Goal: Task Accomplishment & Management: Use online tool/utility

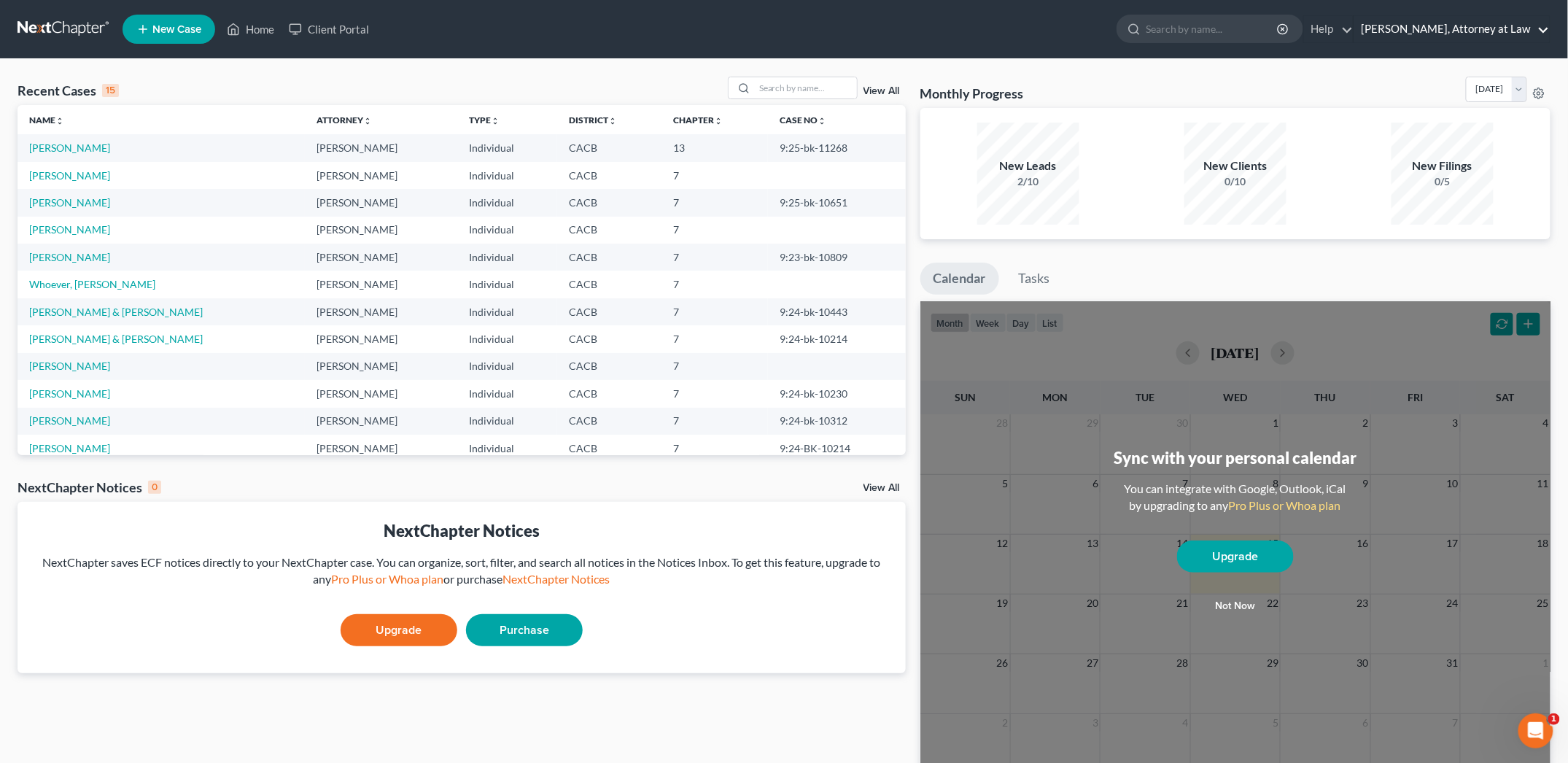
click at [1420, 35] on link "[PERSON_NAME], Attorney at Law" at bounding box center [1452, 29] width 195 height 26
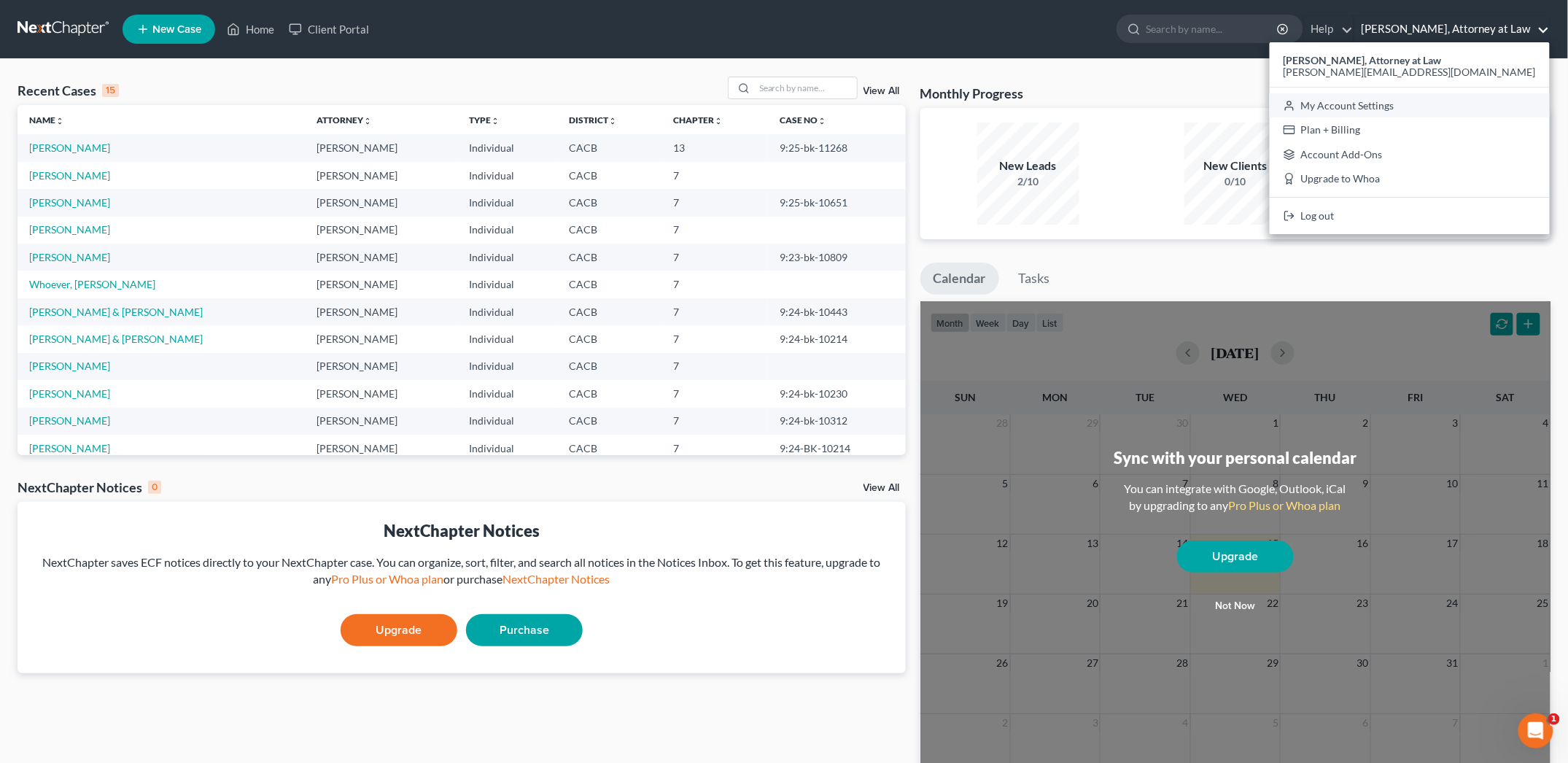
click at [1435, 106] on link "My Account Settings" at bounding box center [1409, 106] width 280 height 25
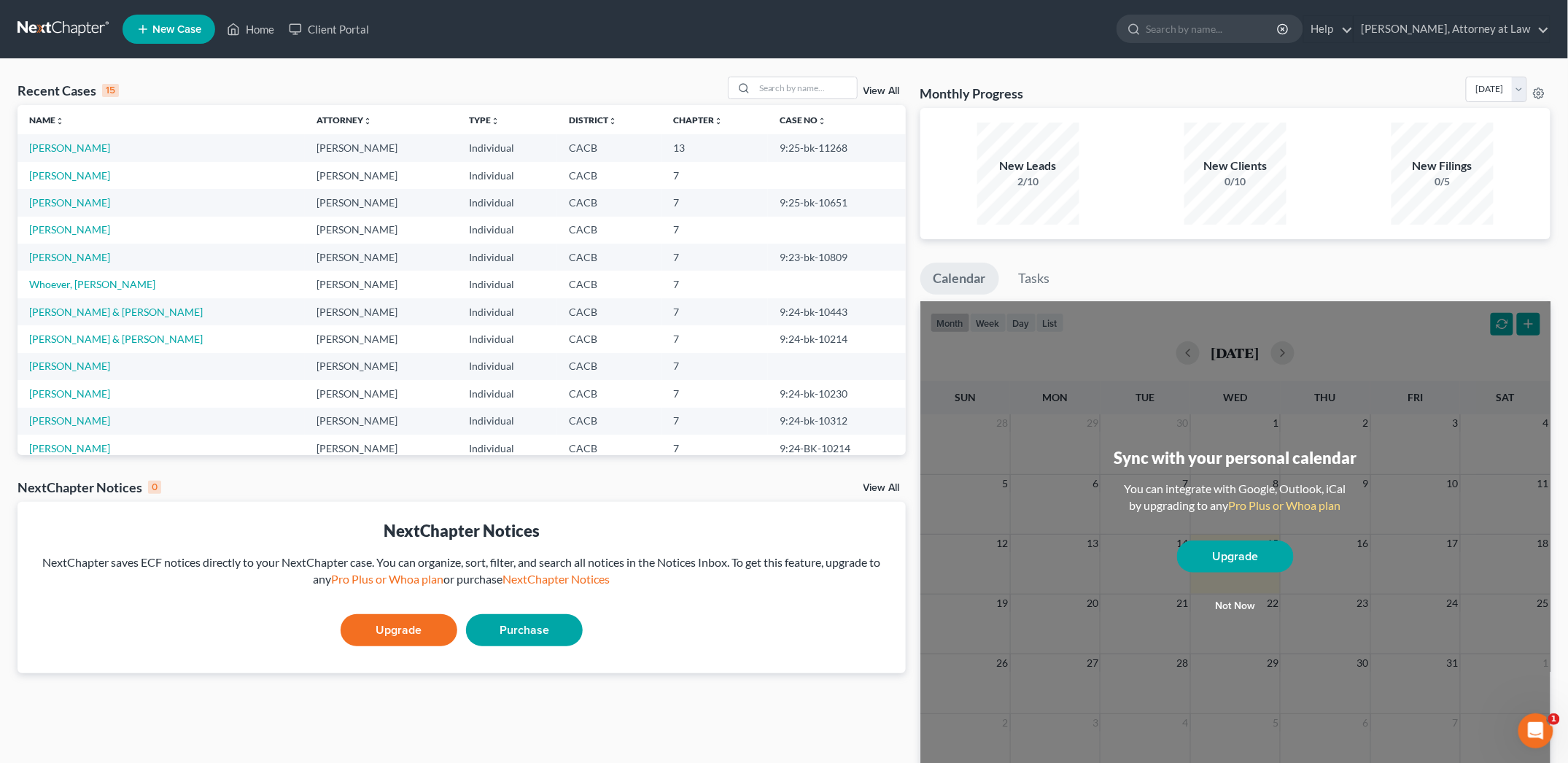
select select "7"
select select "29"
select select "4"
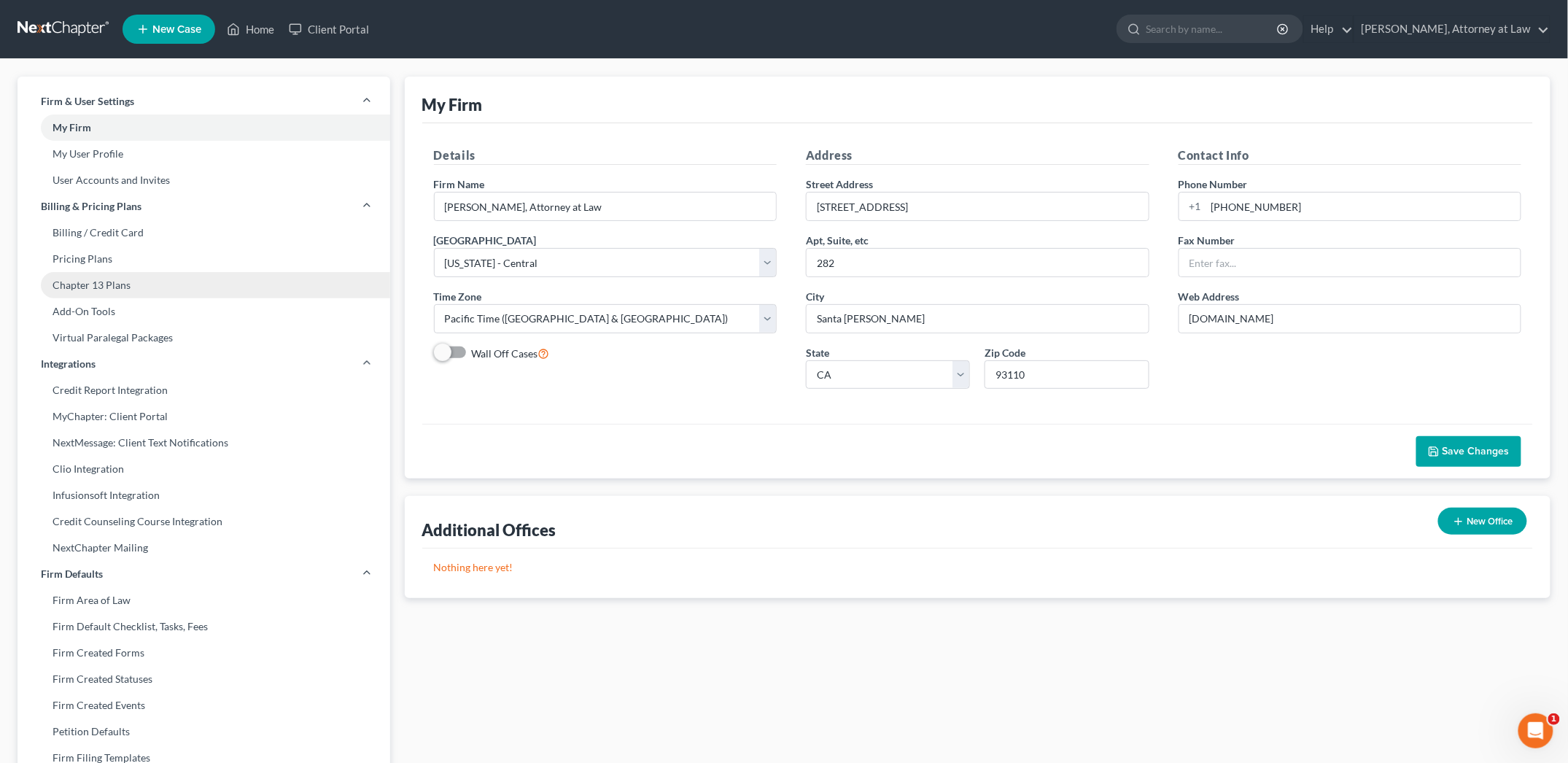
click at [113, 283] on link "Chapter 13 Plans" at bounding box center [204, 285] width 373 height 26
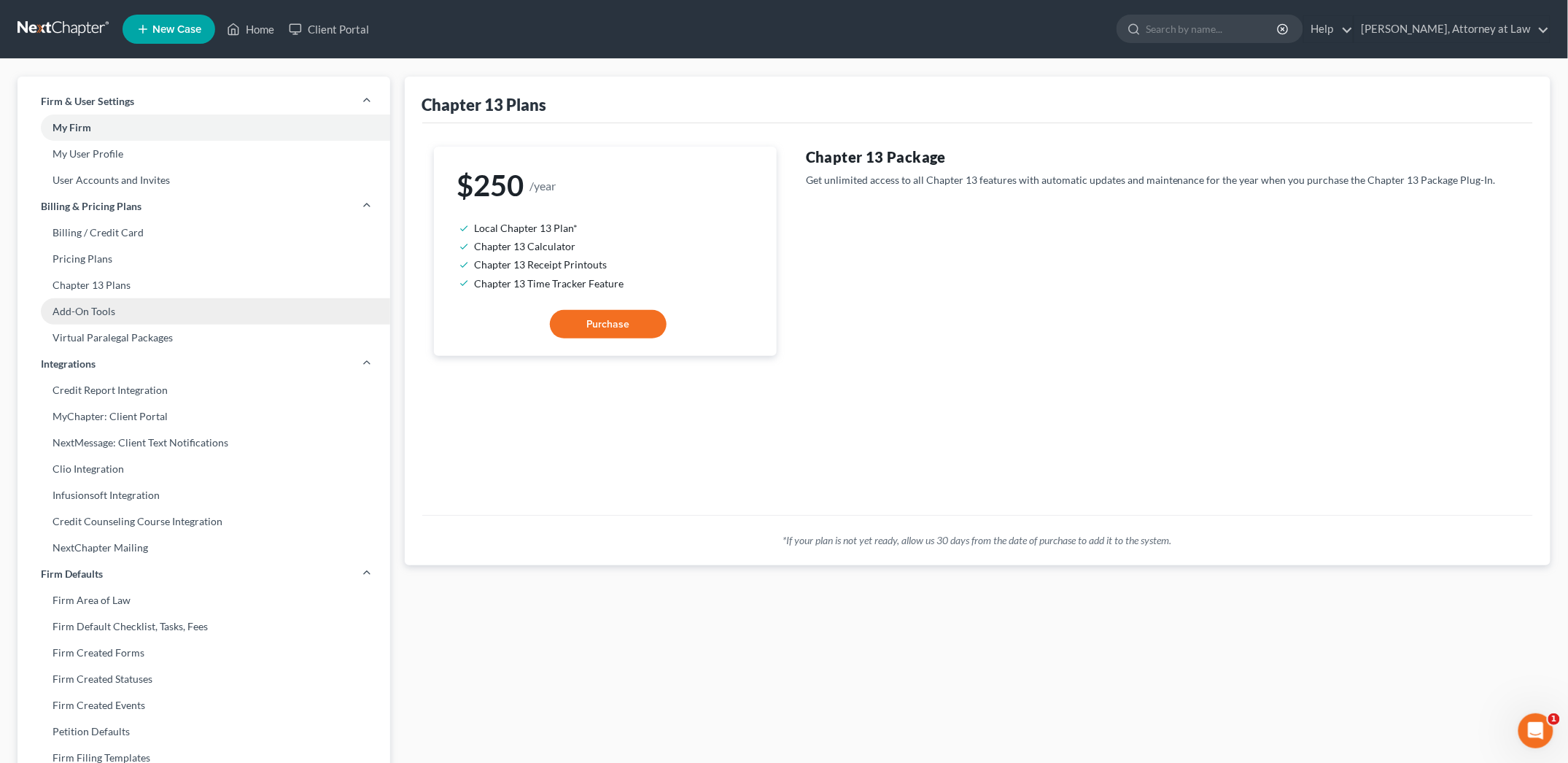
click at [122, 315] on link "Add-On Tools" at bounding box center [204, 312] width 373 height 26
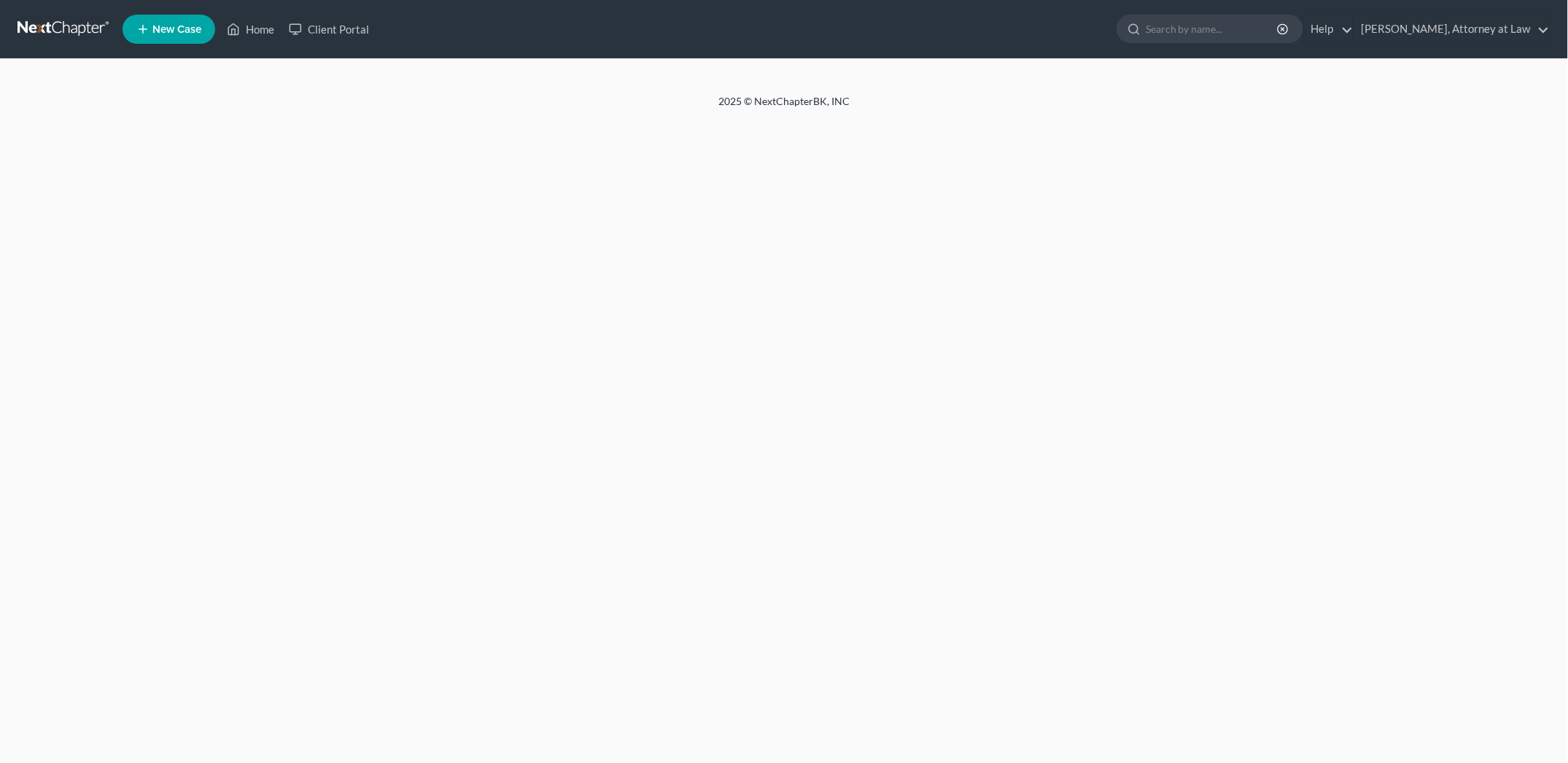
select select "6"
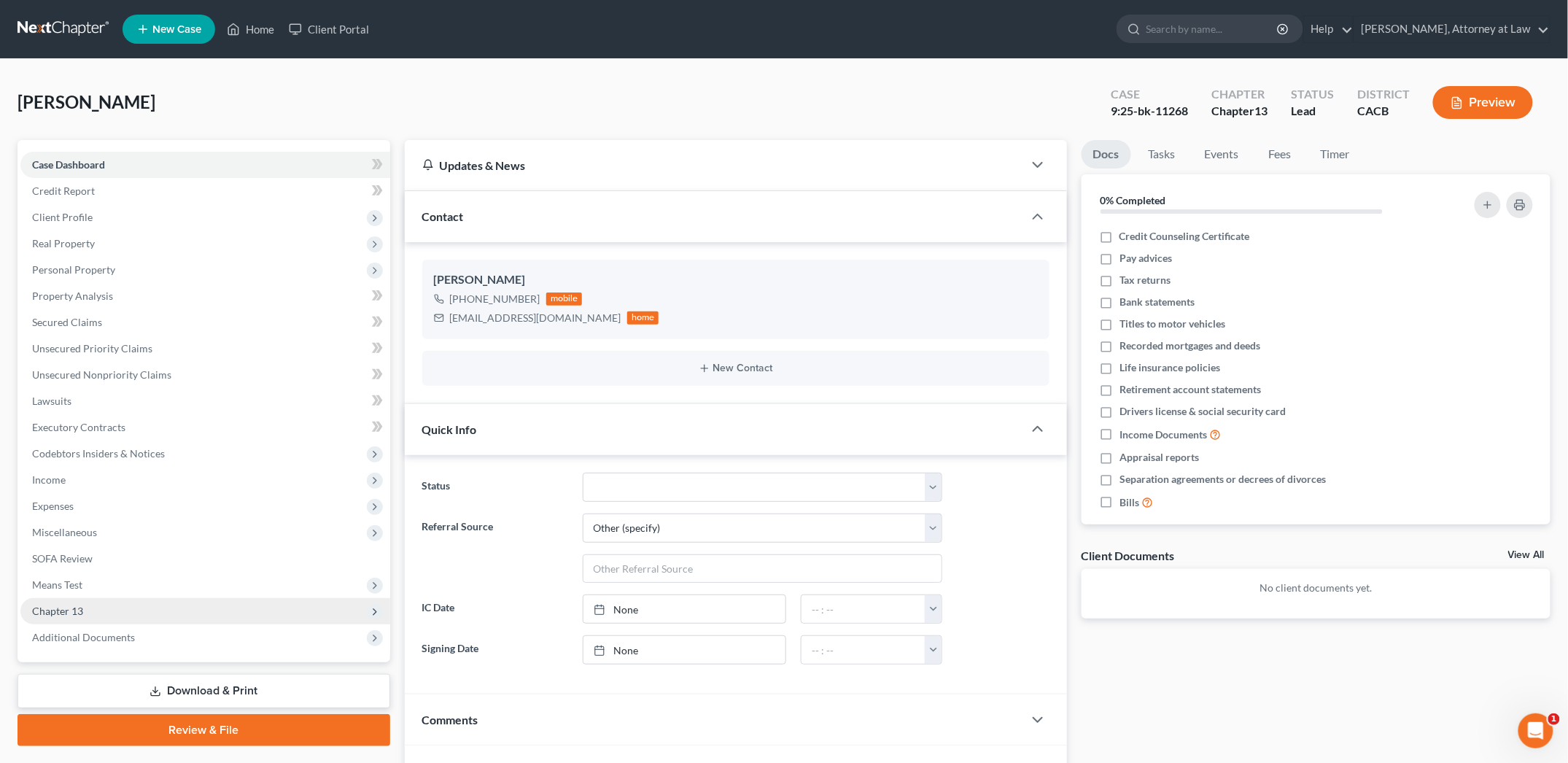
click at [131, 606] on span "Chapter 13" at bounding box center [204, 611] width 369 height 26
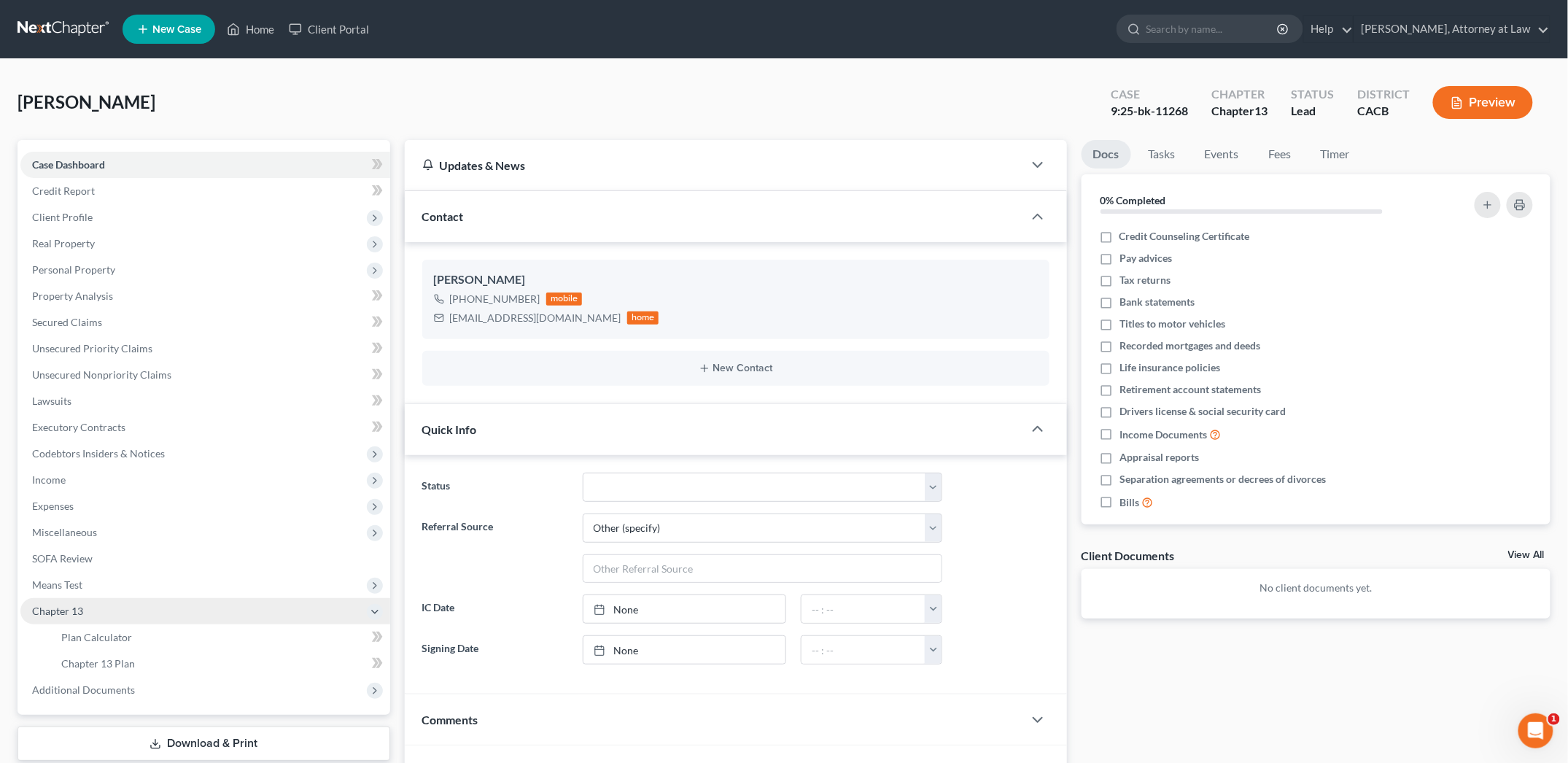
click at [112, 616] on span "Chapter 13" at bounding box center [204, 611] width 369 height 26
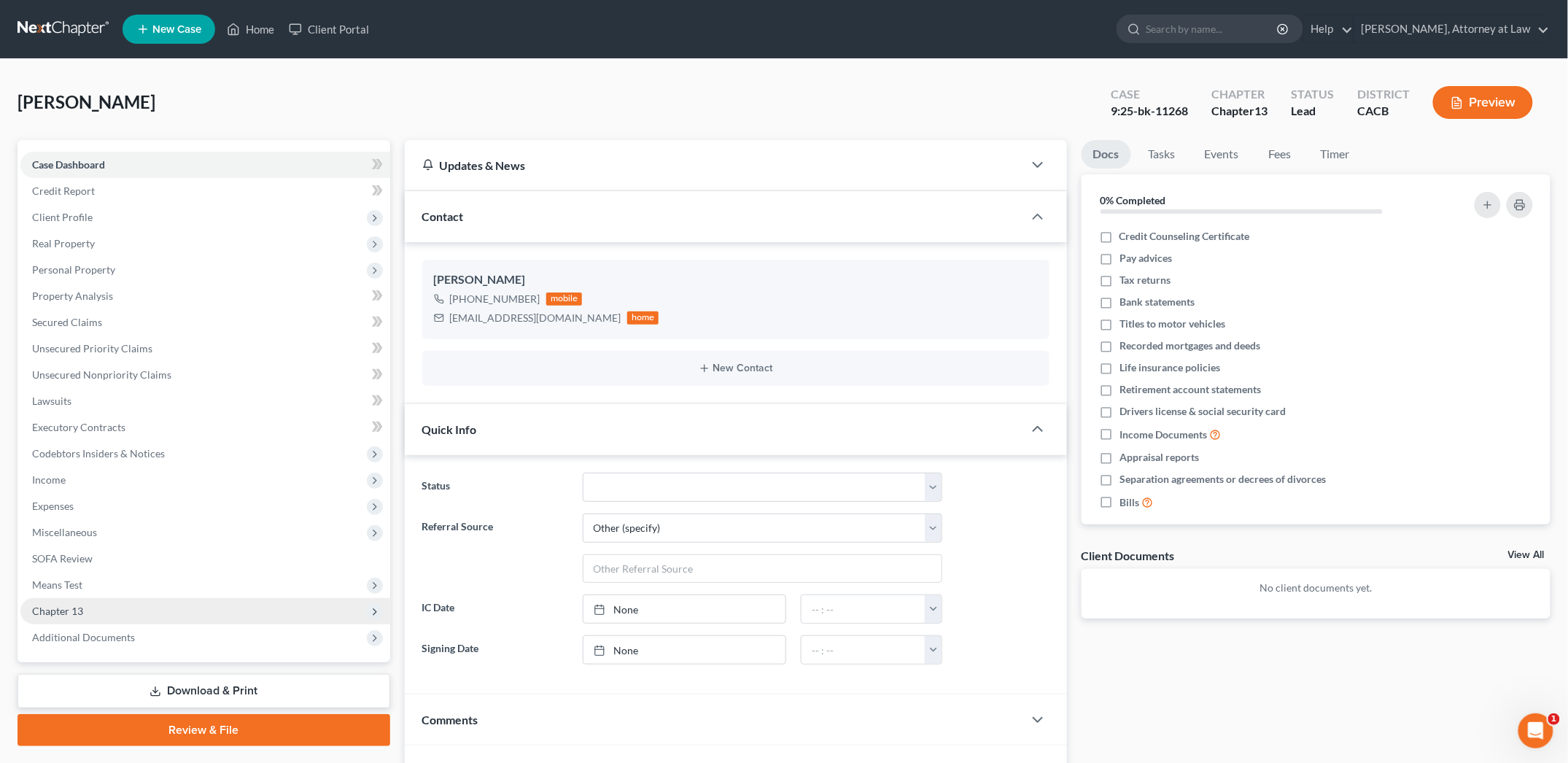
click at [145, 608] on span "Chapter 13" at bounding box center [204, 611] width 369 height 26
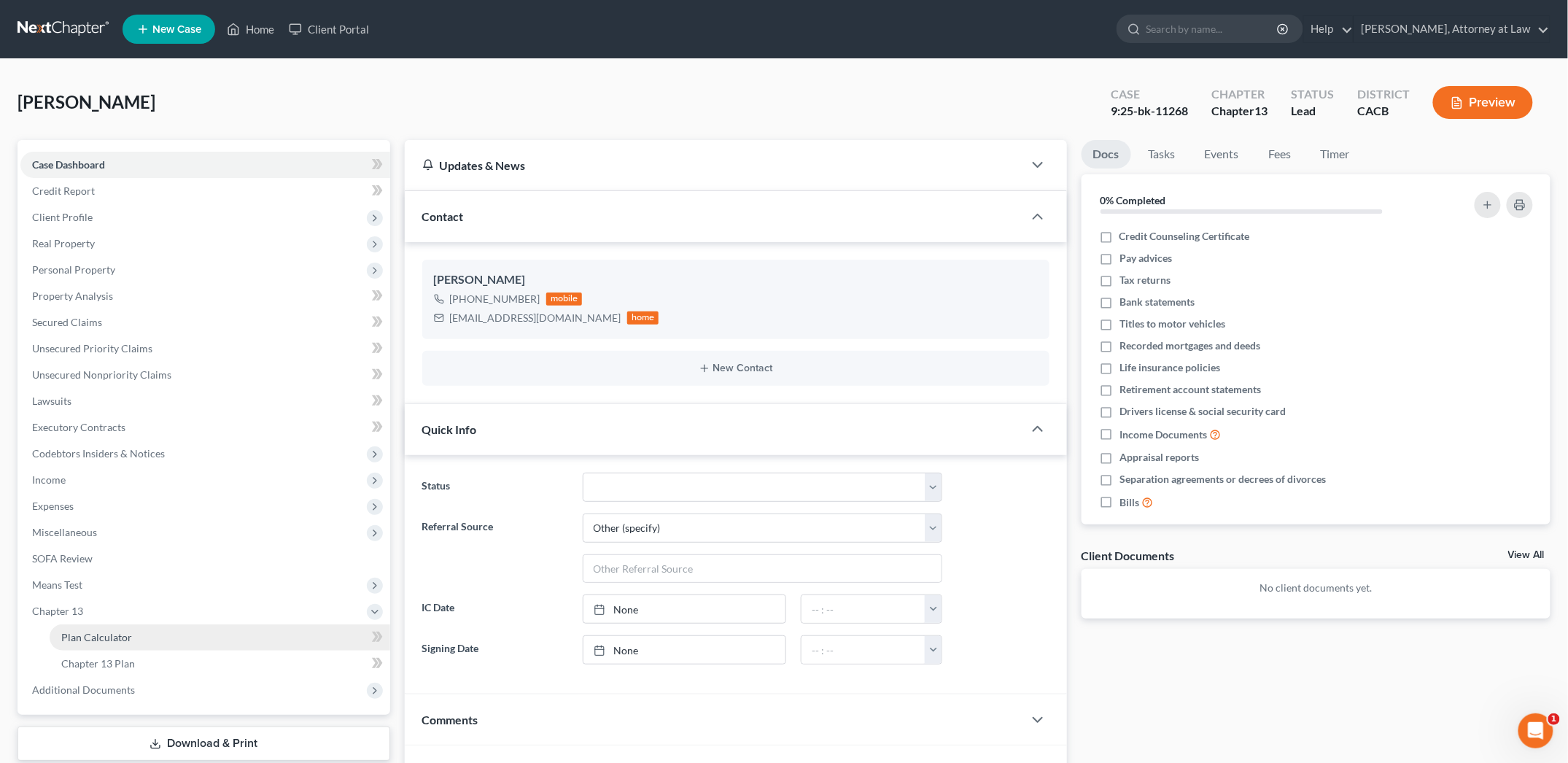
click at [151, 633] on link "Plan Calculator" at bounding box center [220, 637] width 341 height 26
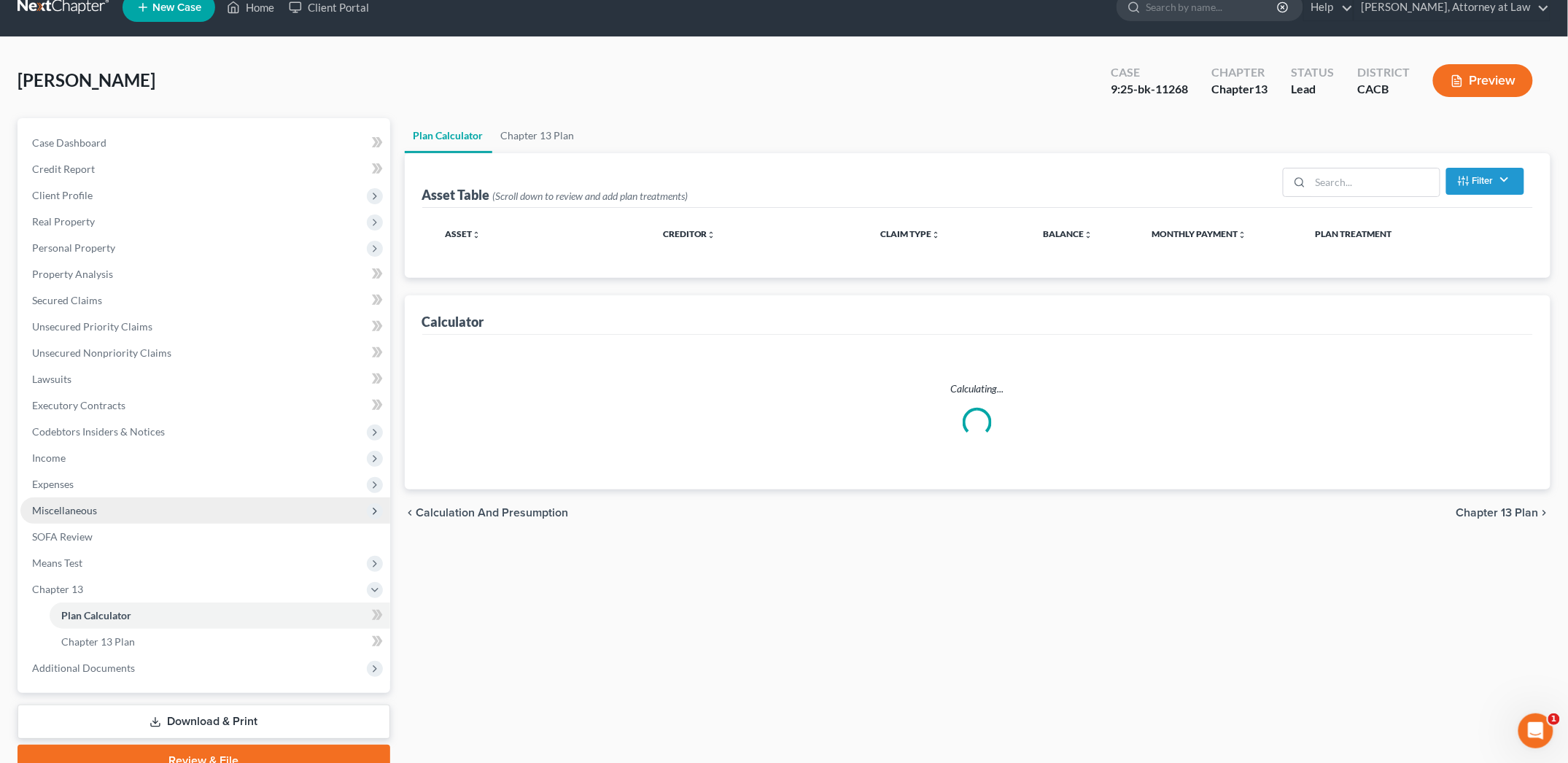
scroll to position [24, 0]
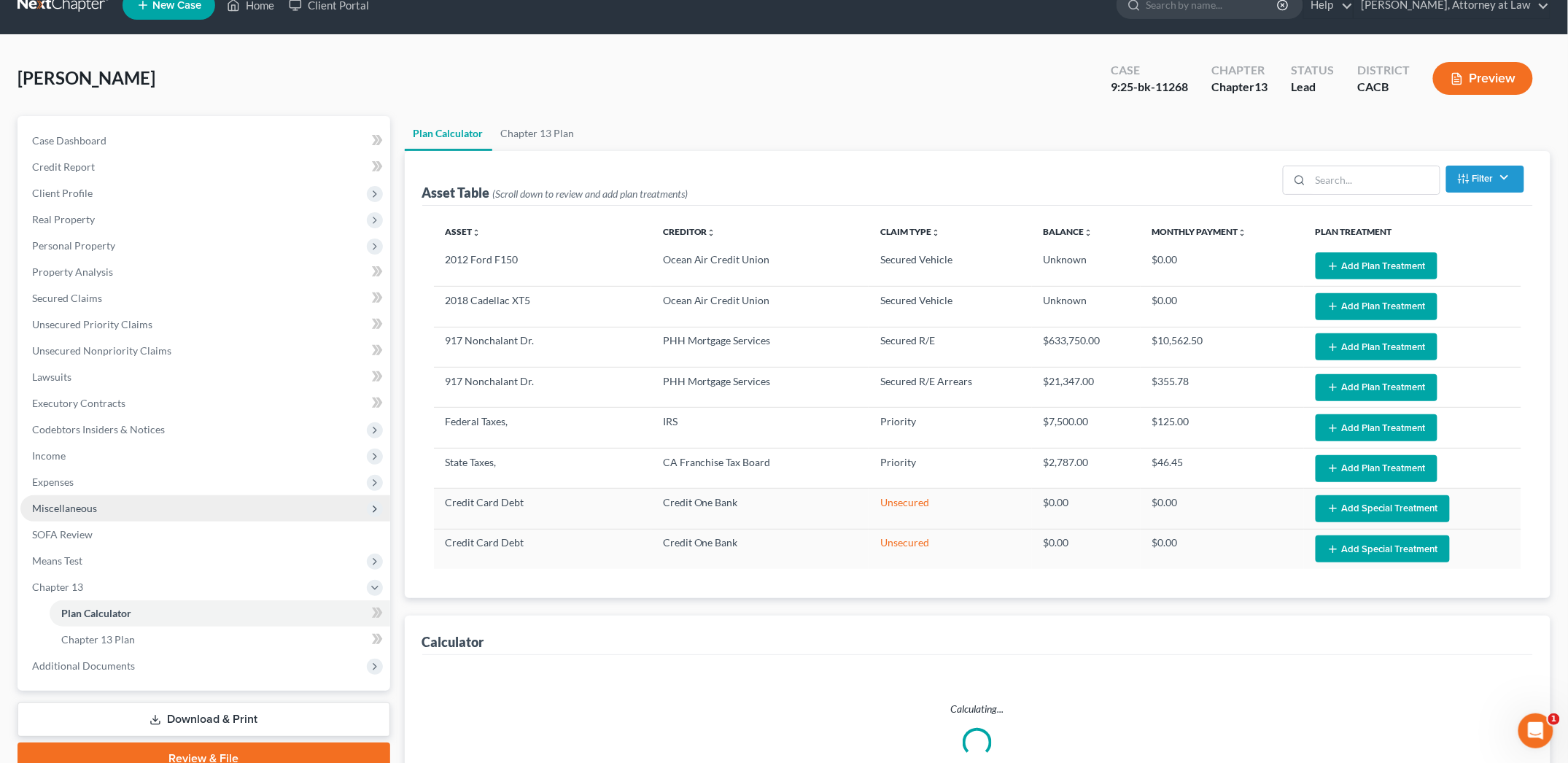
select select "59"
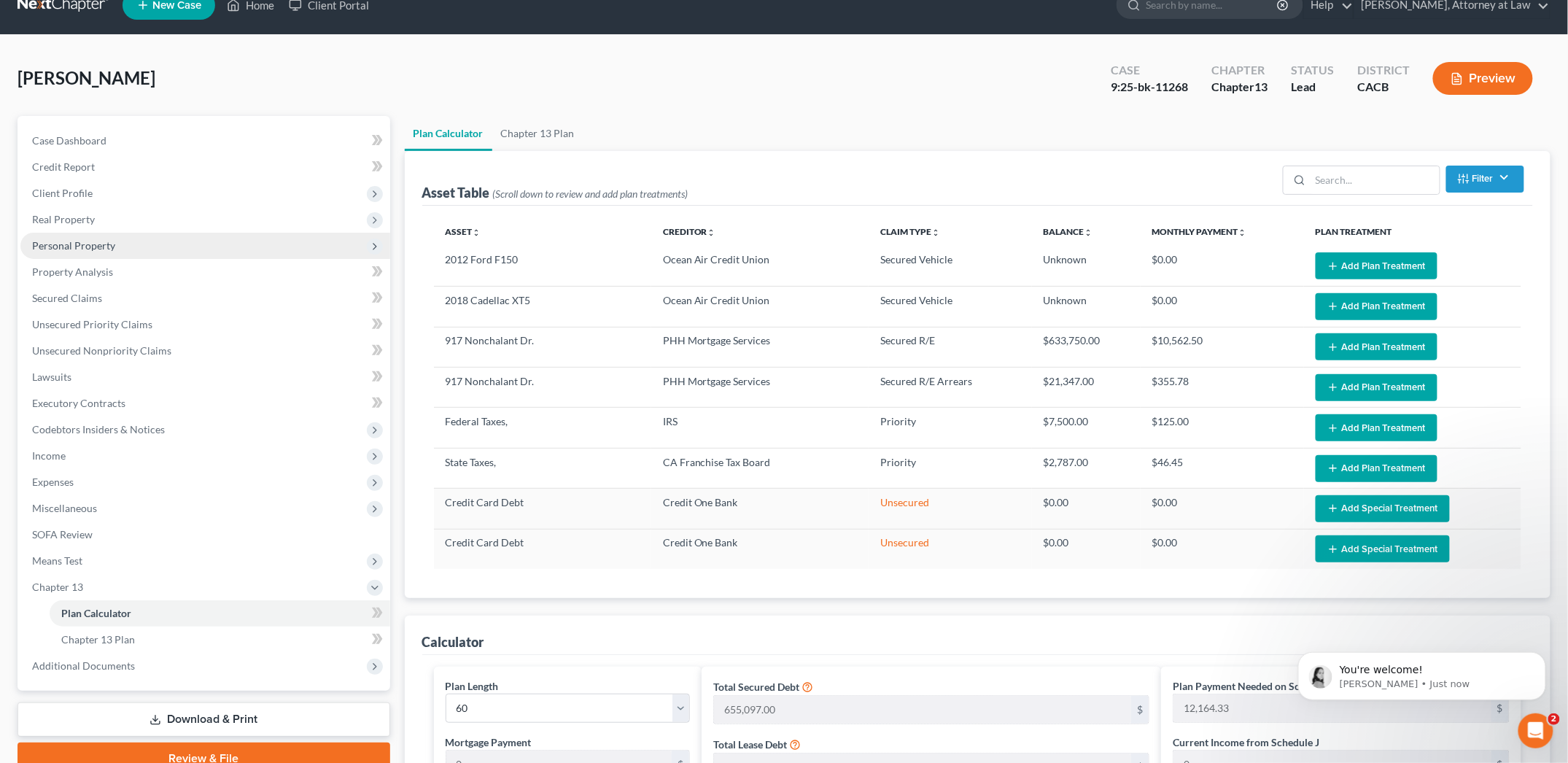
scroll to position [0, 0]
